Goal: Book appointment/travel/reservation

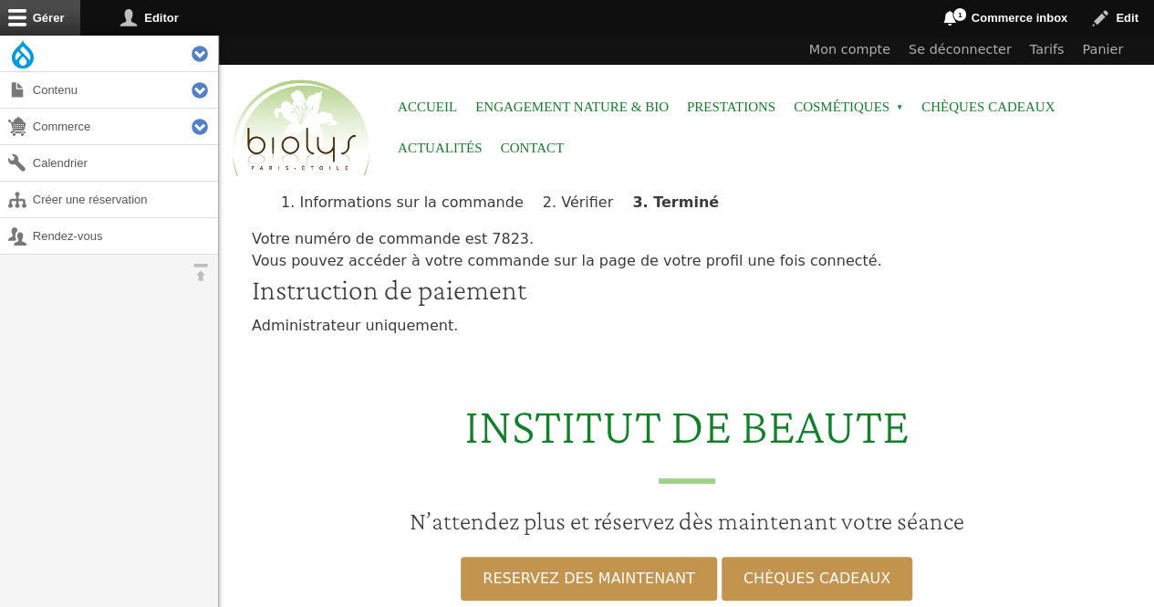
click at [108, 244] on link "Rendez-vous" at bounding box center [109, 236] width 218 height 36
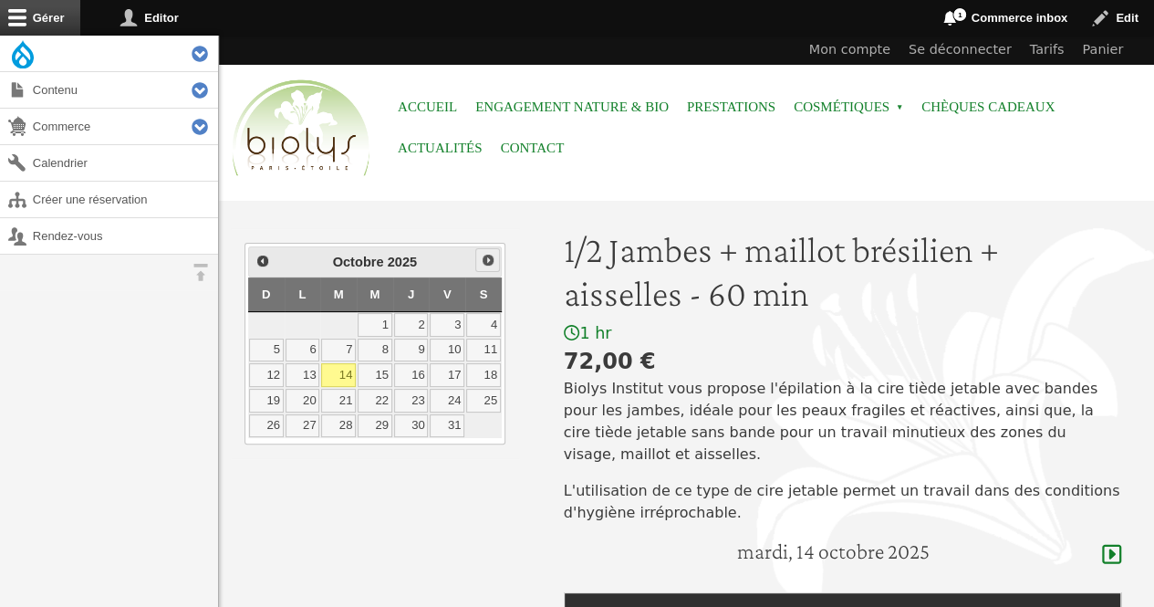
click at [491, 261] on span "Suivant" at bounding box center [488, 260] width 15 height 15
click at [349, 353] on link "4" at bounding box center [338, 351] width 35 height 24
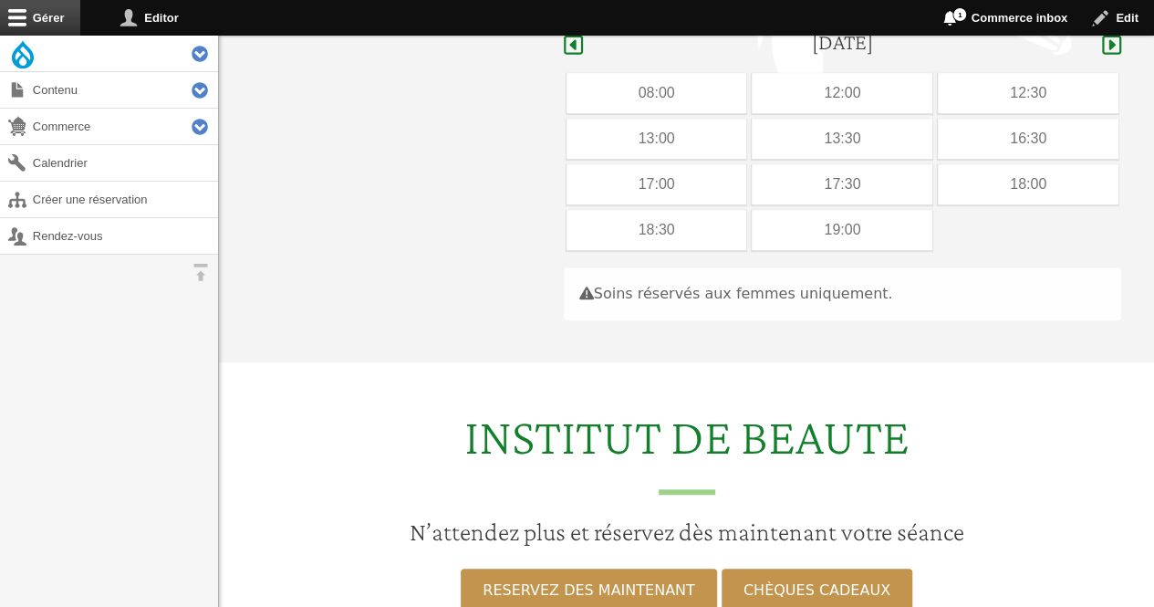
scroll to position [516, 0]
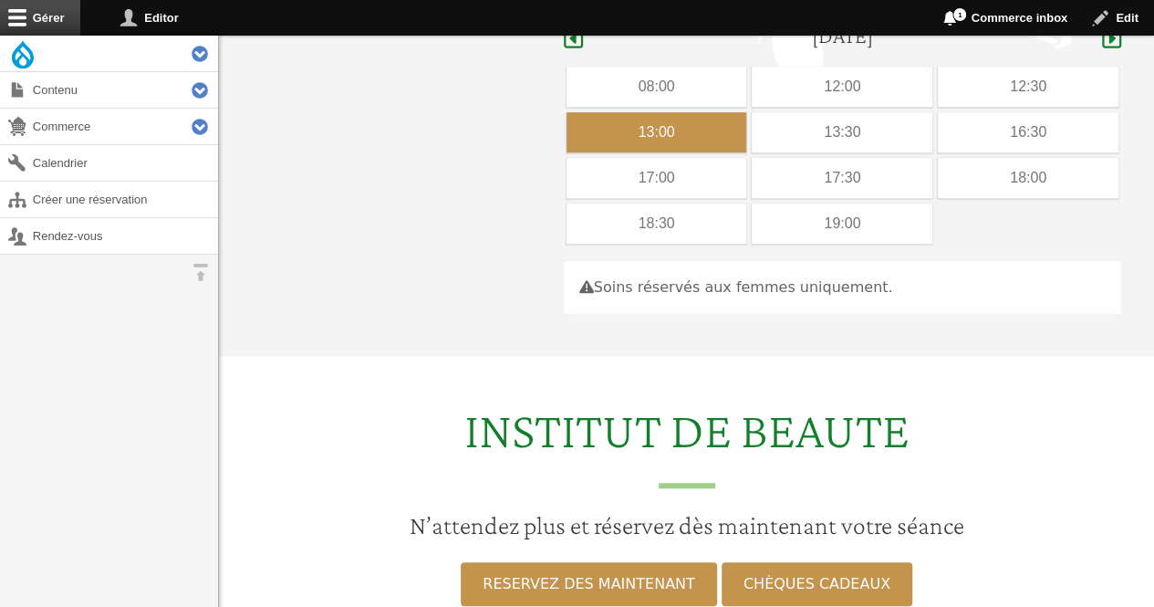
click at [692, 112] on div "13:00" at bounding box center [657, 132] width 181 height 40
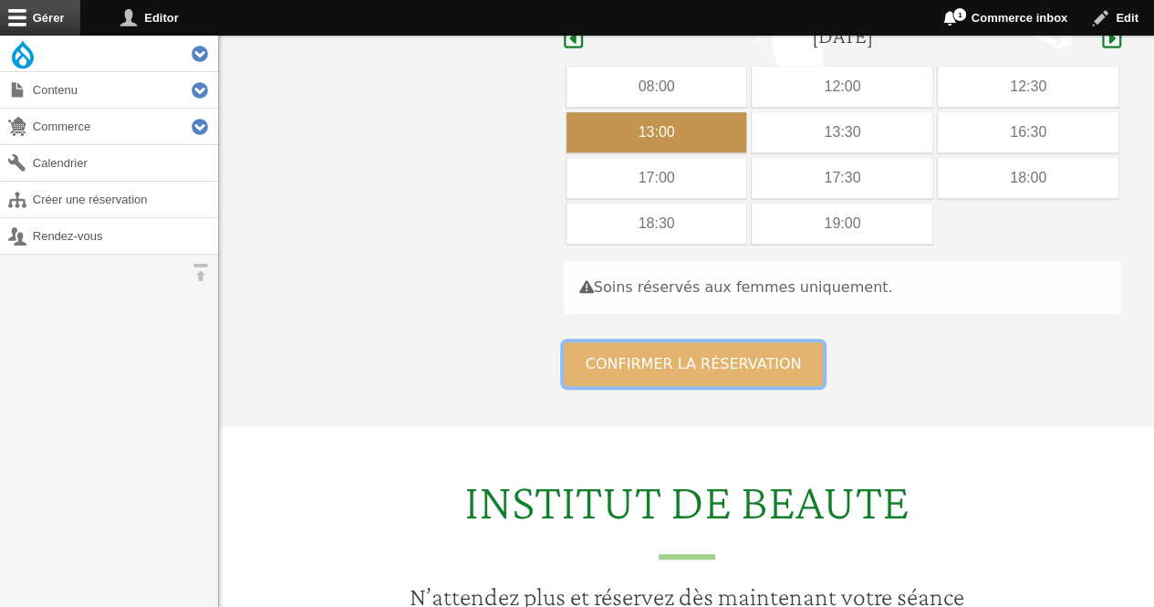
click at [587, 342] on button "Confirmer la réservation" at bounding box center [694, 364] width 260 height 44
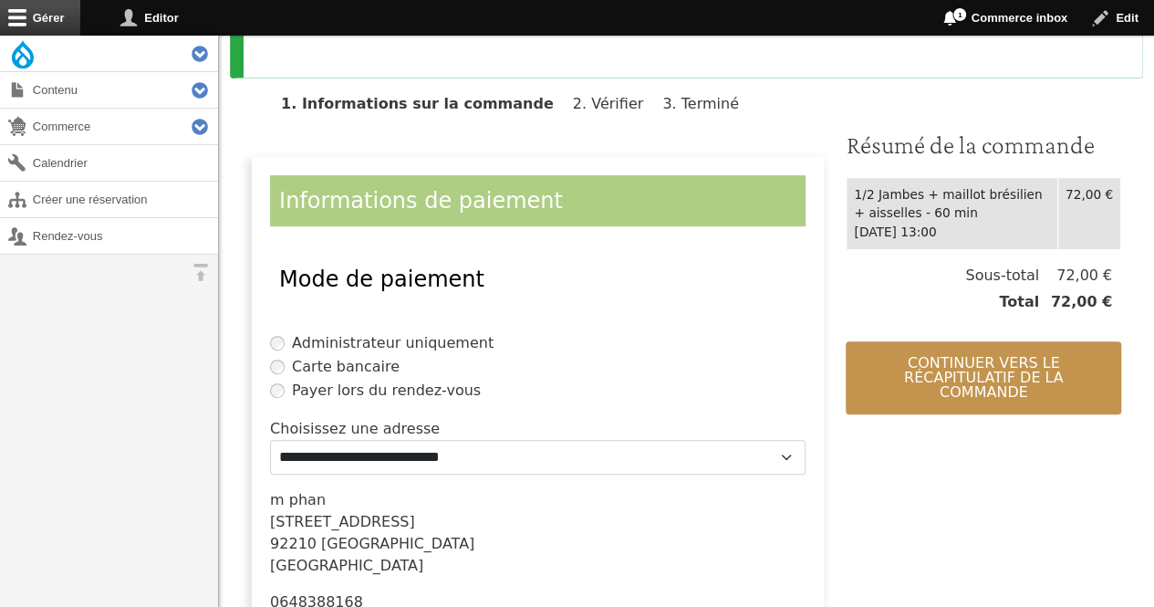
scroll to position [456, 0]
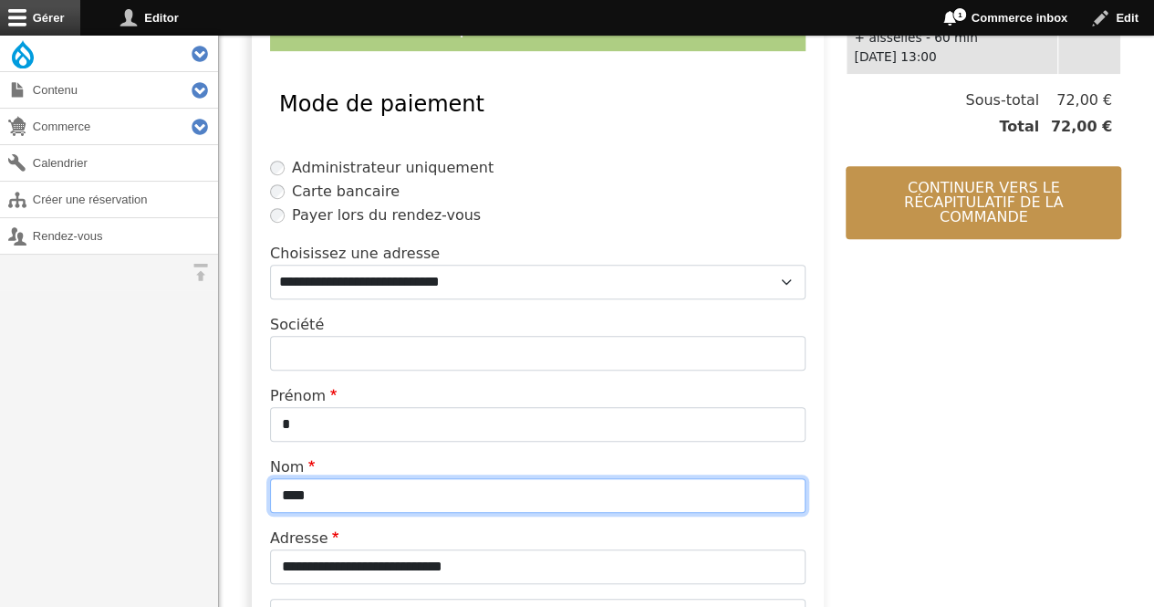
click at [395, 495] on input "****" at bounding box center [538, 495] width 536 height 35
type input "*"
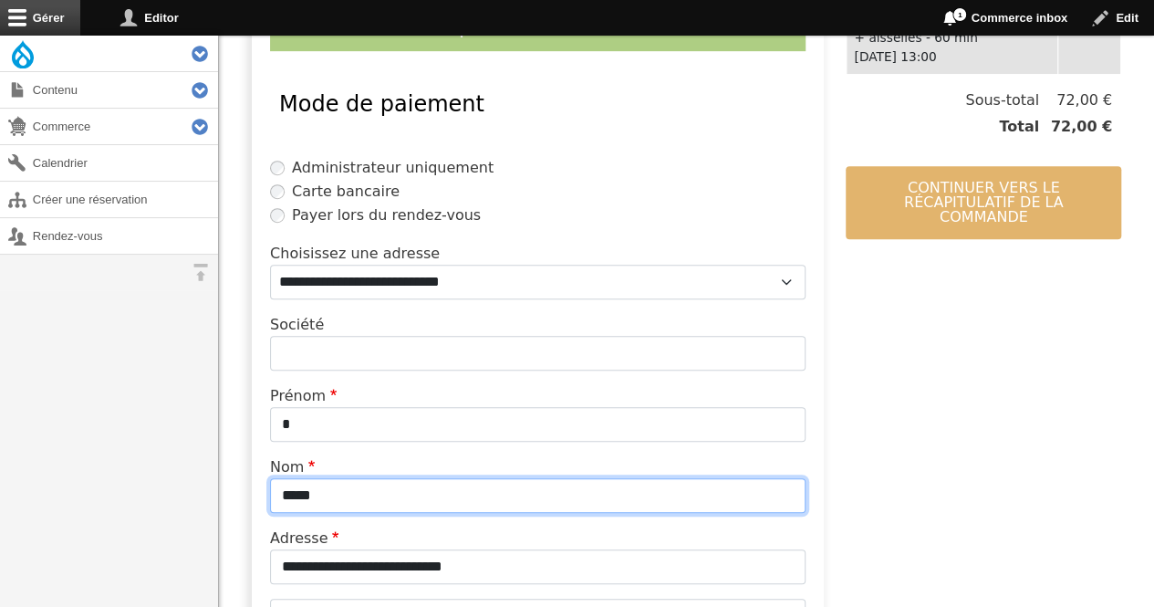
type input "*****"
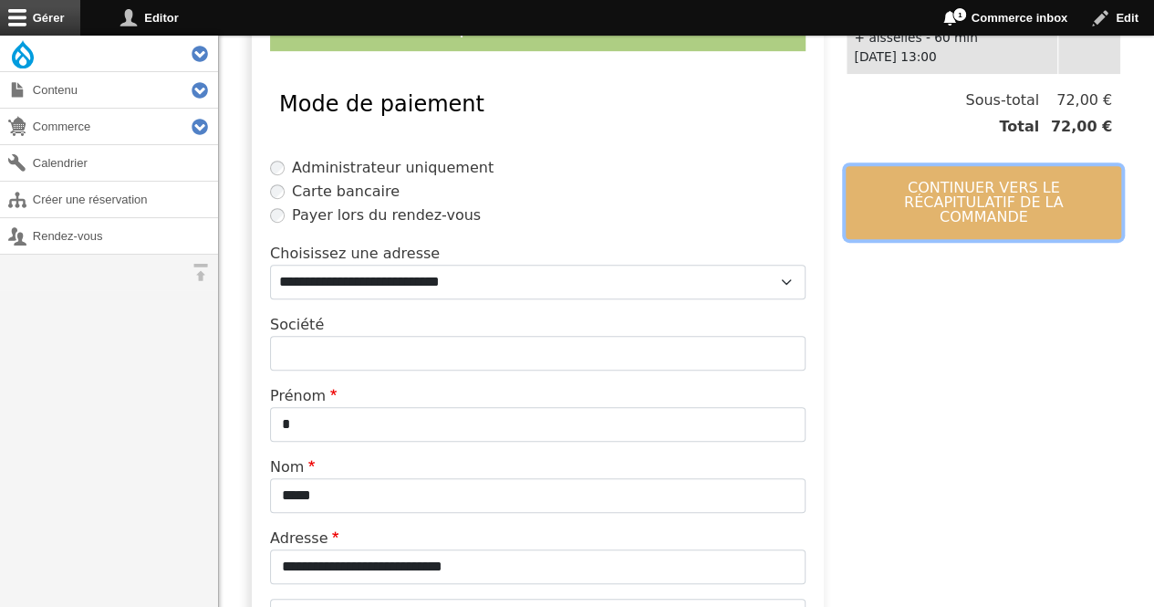
click at [981, 194] on button "Continuer vers le récapitulatif de la commande" at bounding box center [984, 202] width 276 height 73
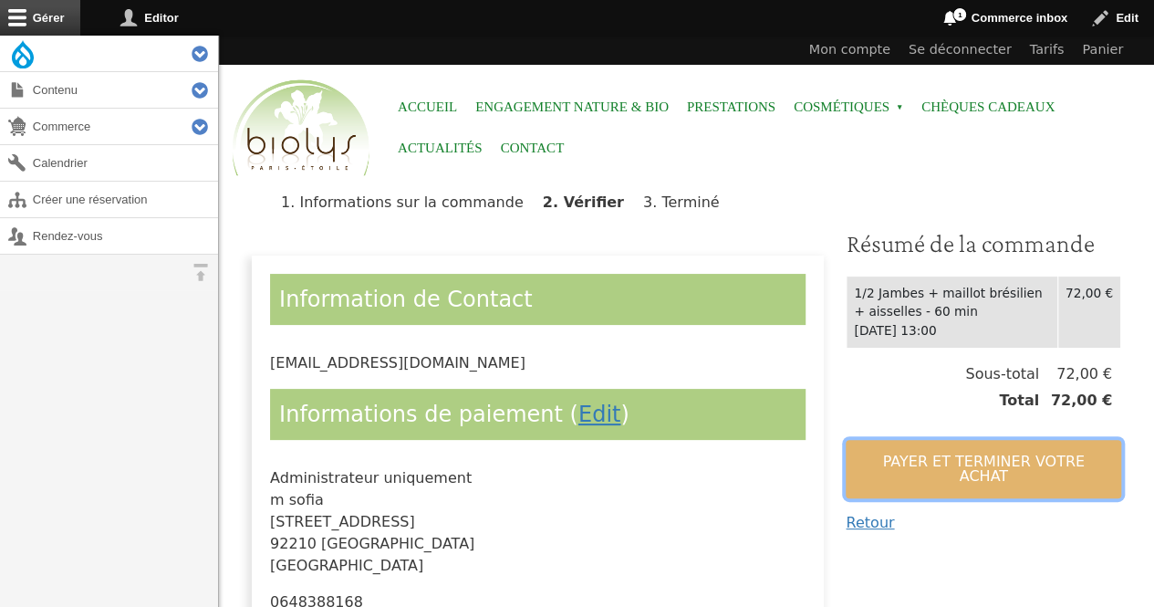
click at [922, 461] on button "Payer et terminer votre achat" at bounding box center [984, 469] width 276 height 58
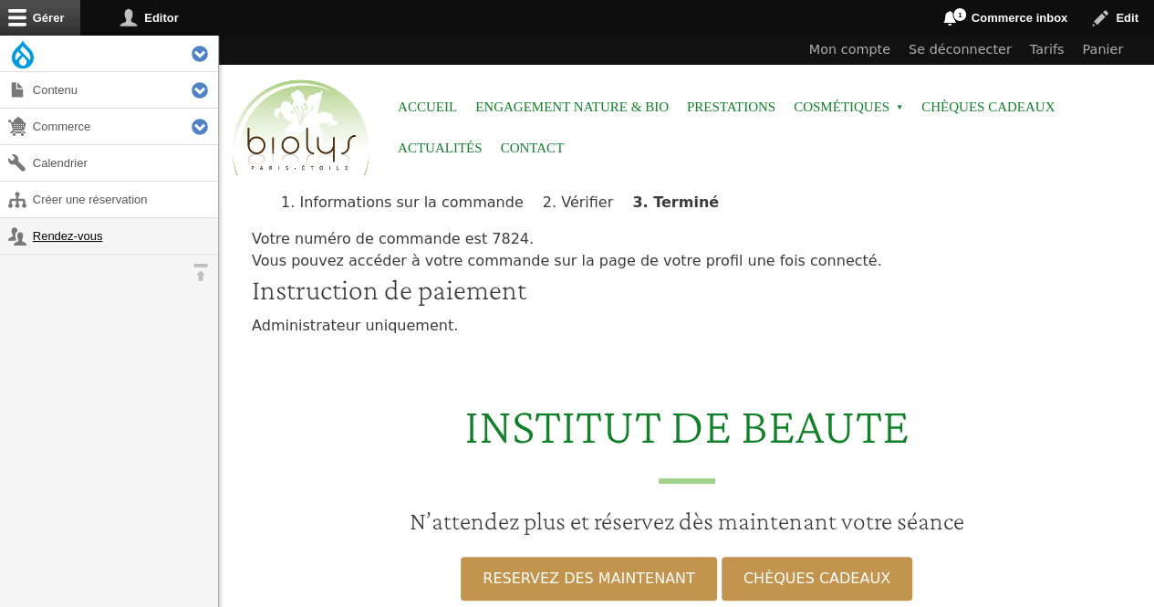
click at [71, 241] on link "Rendez-vous" at bounding box center [109, 236] width 218 height 36
